Goal: Navigation & Orientation: Find specific page/section

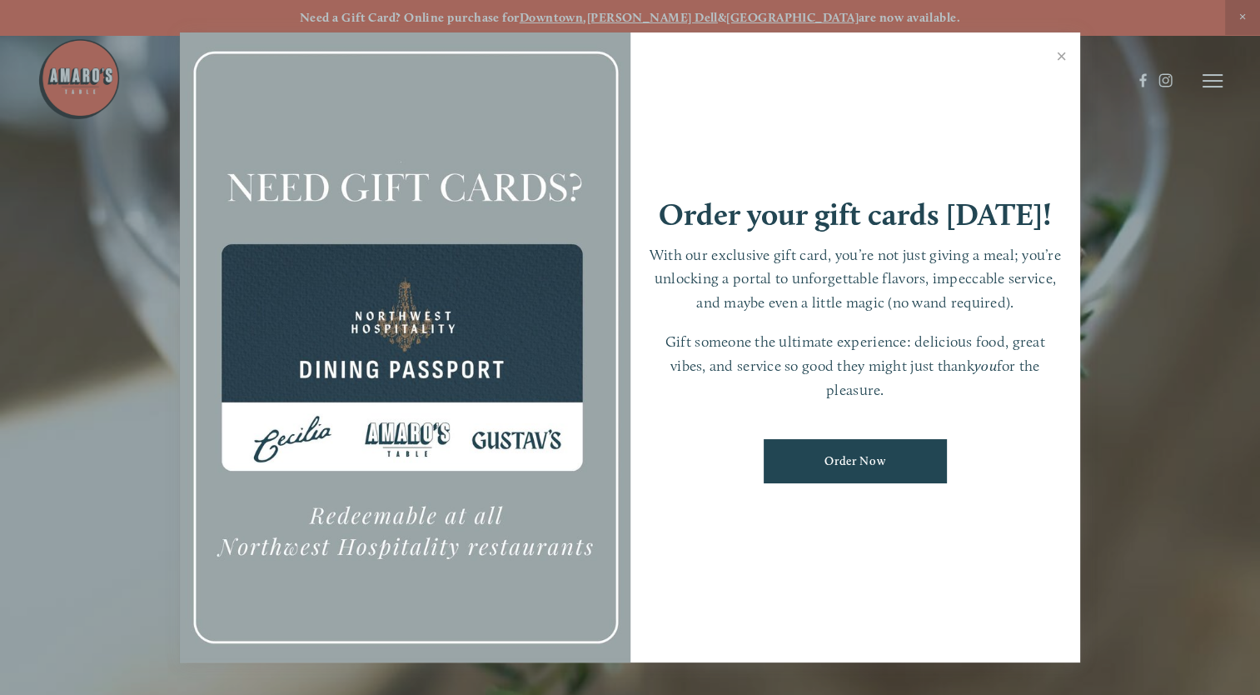
click at [1206, 81] on div at bounding box center [630, 347] width 1260 height 695
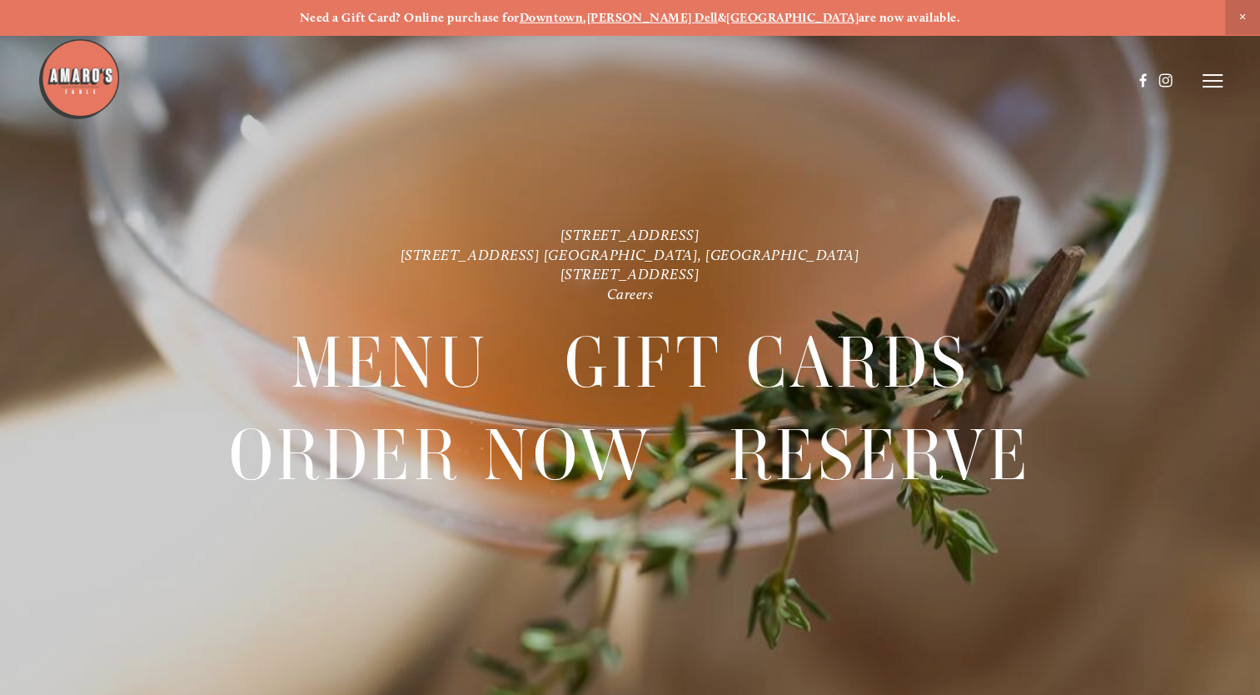
click at [1206, 81] on line at bounding box center [1213, 81] width 20 height 0
click at [900, 82] on span "Menu" at bounding box center [912, 80] width 31 height 14
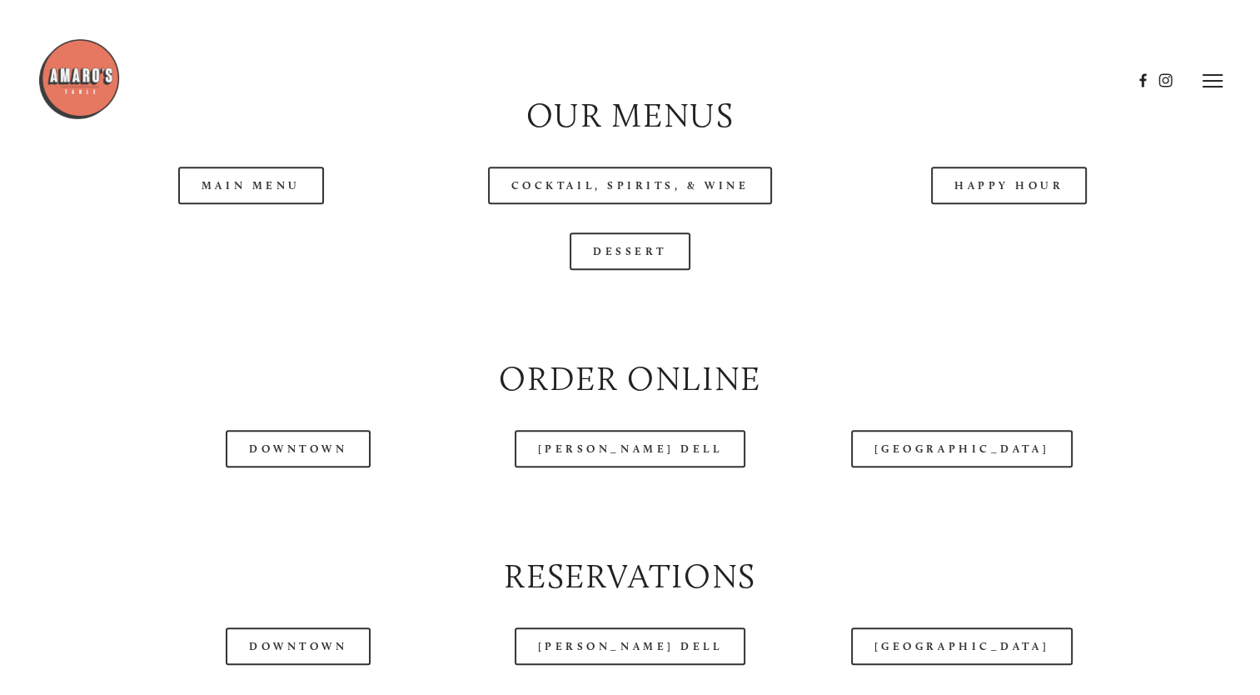
scroll to position [1666, 0]
click at [258, 204] on link "Main Menu" at bounding box center [251, 185] width 146 height 37
click at [983, 204] on link "Happy Hour" at bounding box center [1009, 185] width 157 height 37
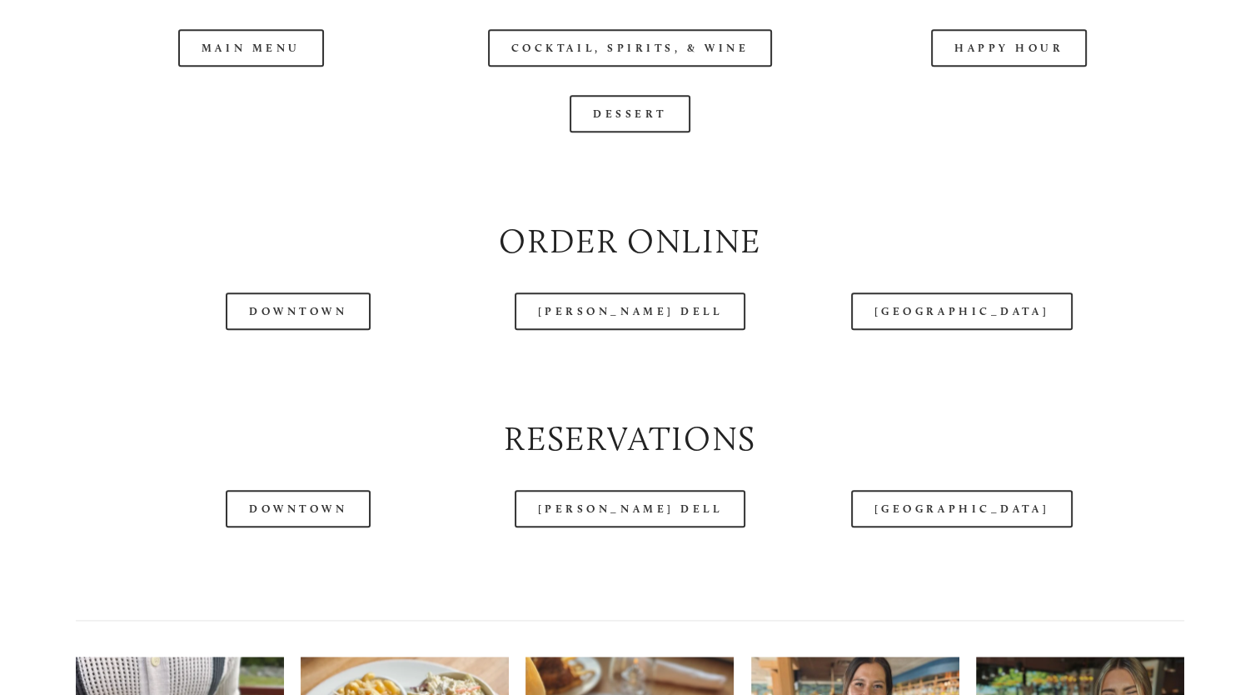
scroll to position [1832, 0]
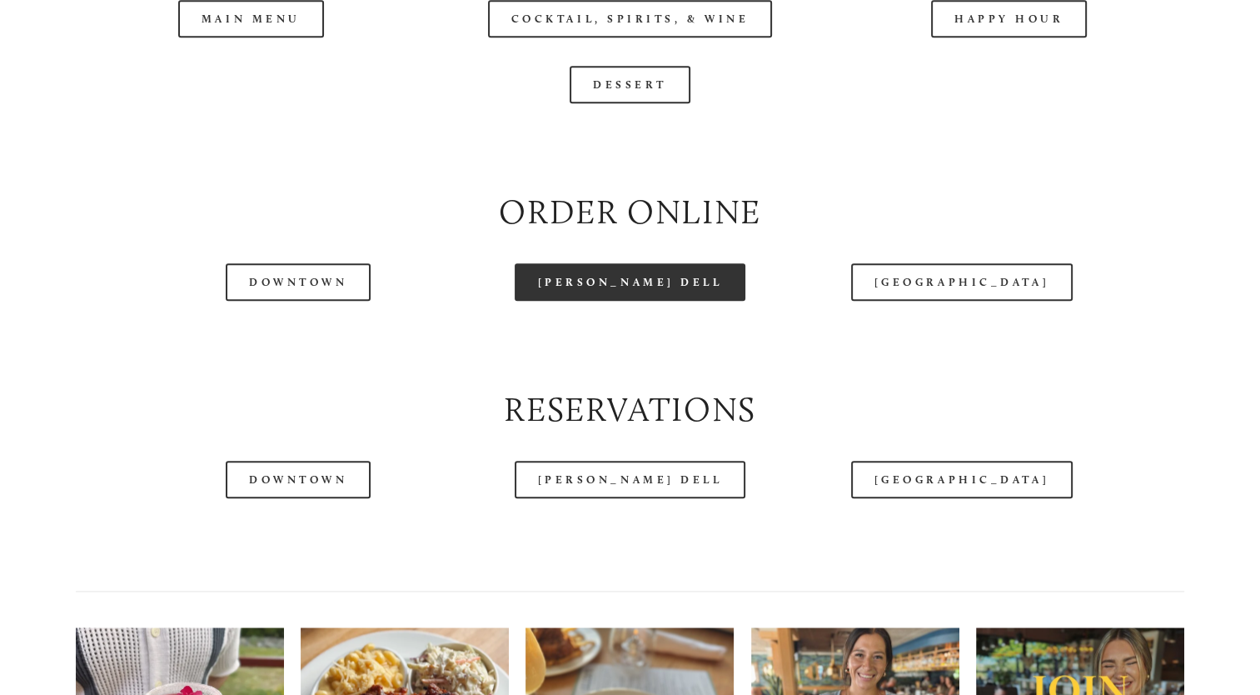
click at [629, 301] on link "[PERSON_NAME] Dell" at bounding box center [631, 281] width 232 height 37
